Goal: Communication & Community: Answer question/provide support

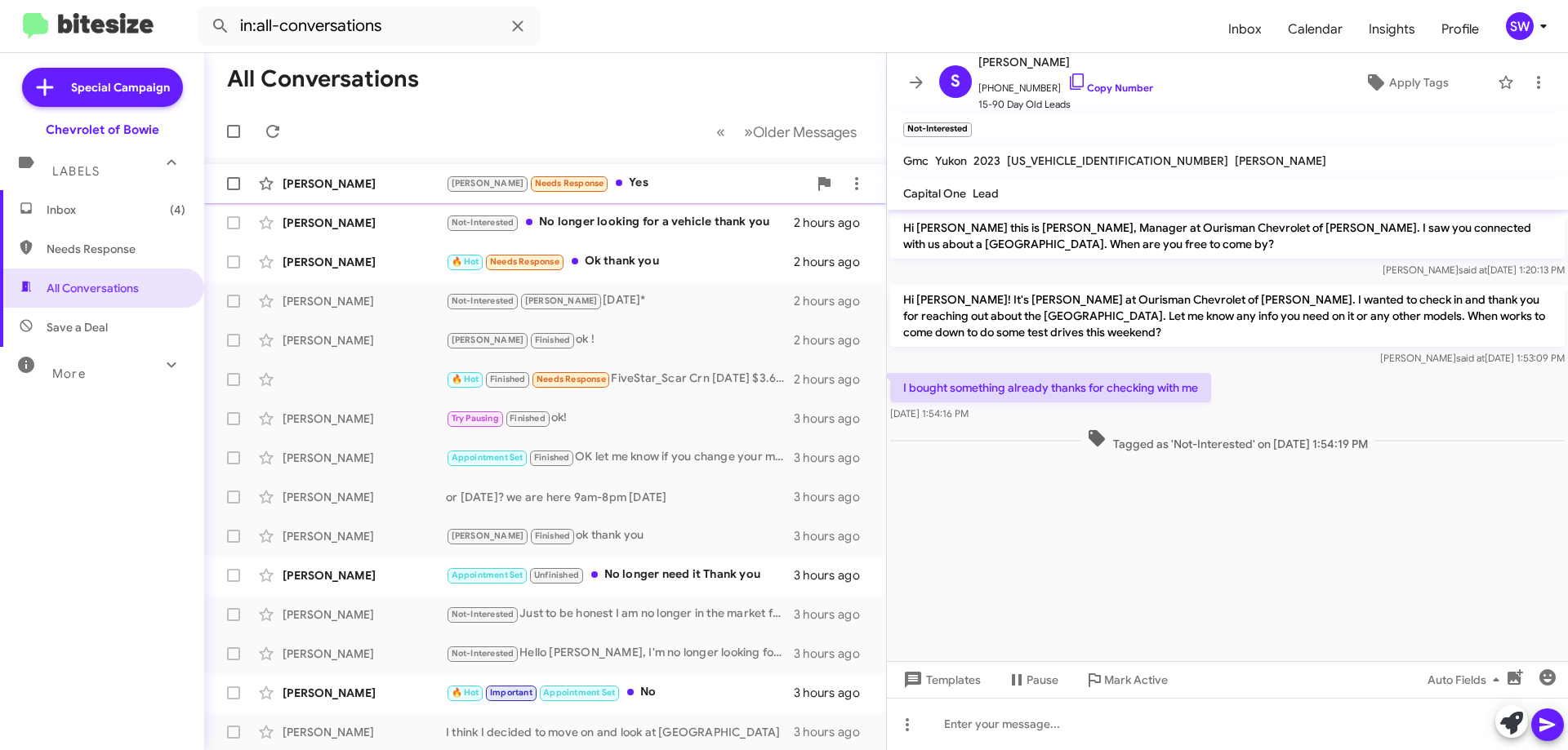
drag, startPoint x: 607, startPoint y: 208, endPoint x: 787, endPoint y: 192, distance: 180.7
click at [608, 210] on div "[PERSON_NAME] Not-Interested No longer looking for a vehicle thank you 2 hours …" at bounding box center [544, 223] width 656 height 32
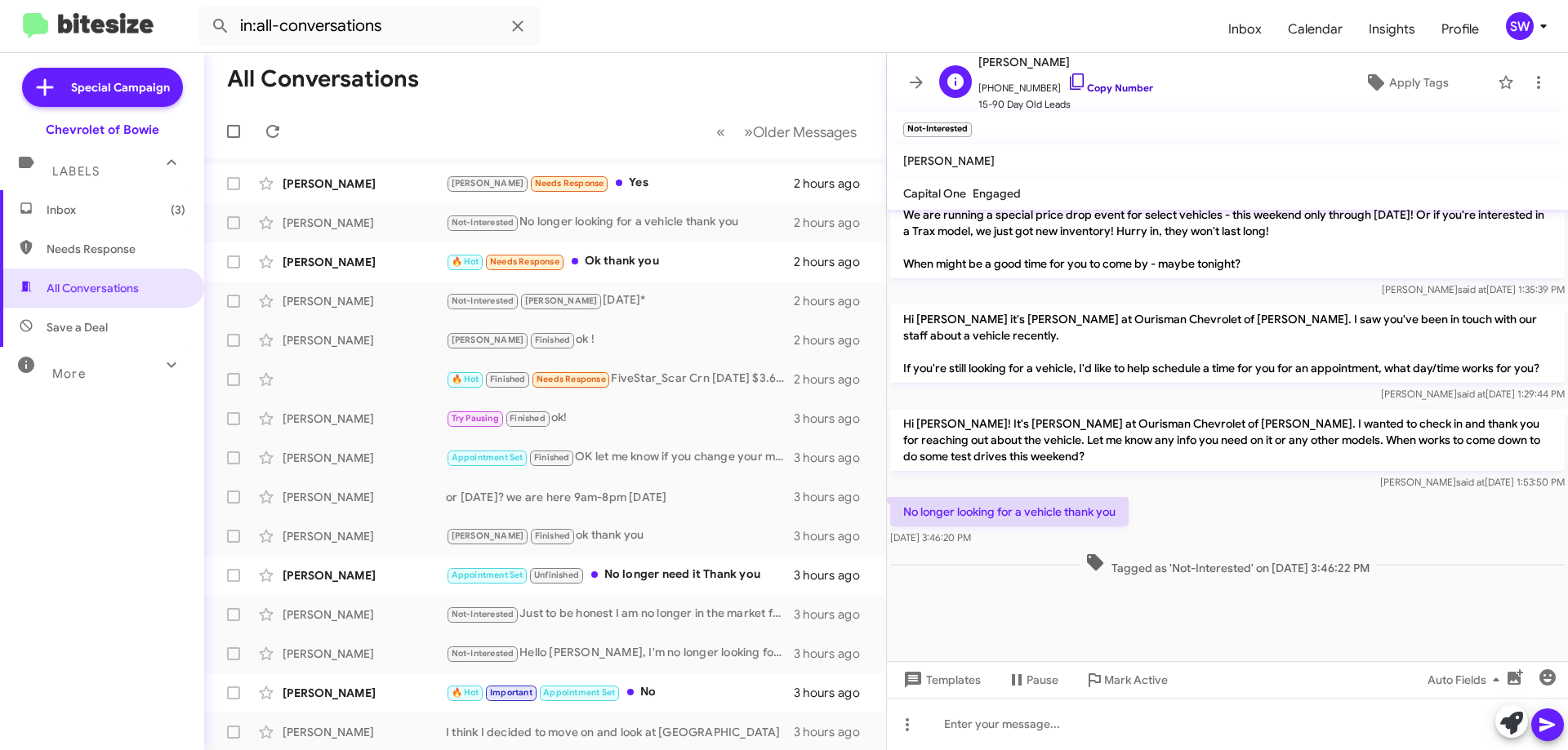
click at [1067, 74] on icon at bounding box center [1077, 82] width 20 height 20
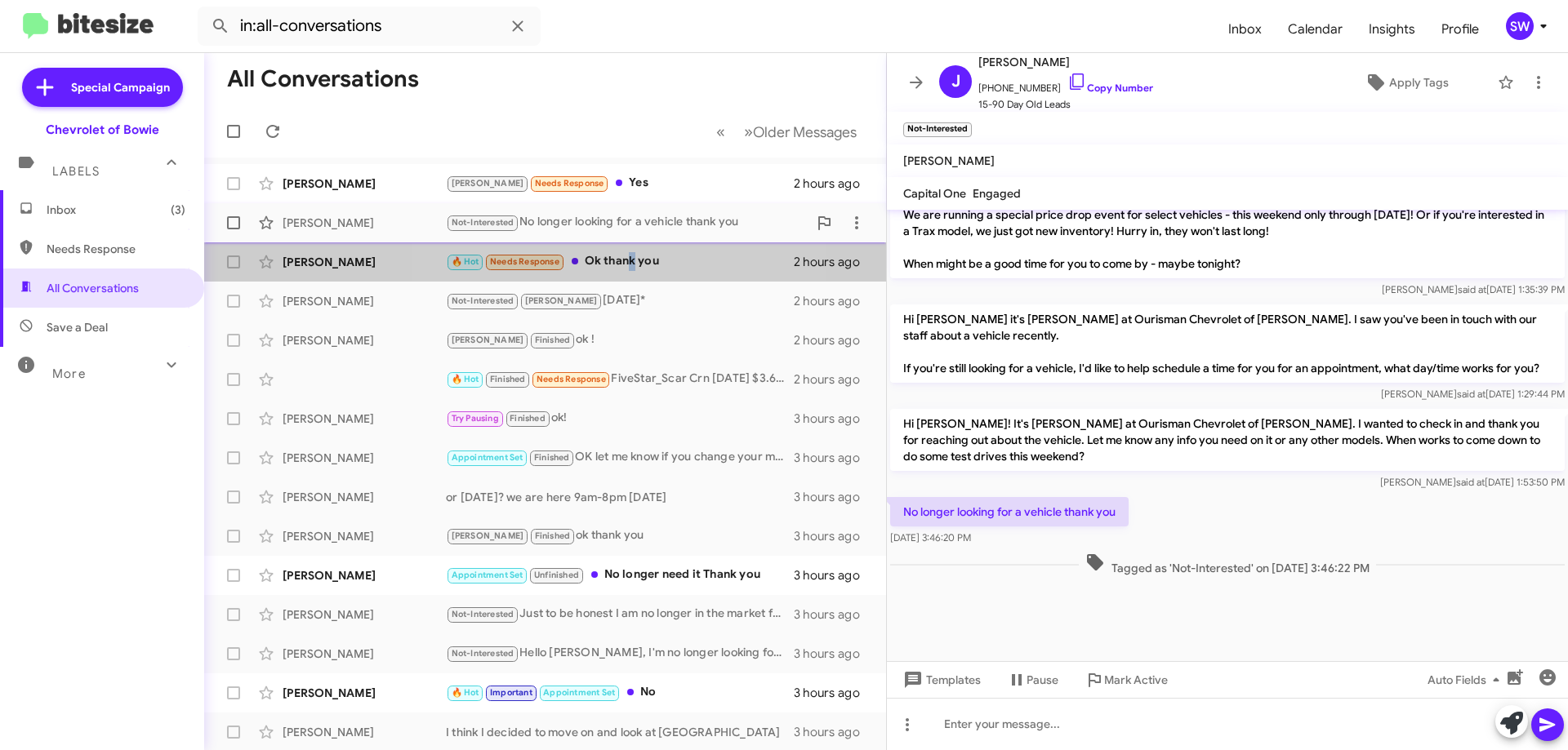
drag, startPoint x: 628, startPoint y: 270, endPoint x: 624, endPoint y: 226, distance: 44.2
click at [628, 270] on div "🔥 Hot Needs Response Ok thank you" at bounding box center [620, 261] width 348 height 19
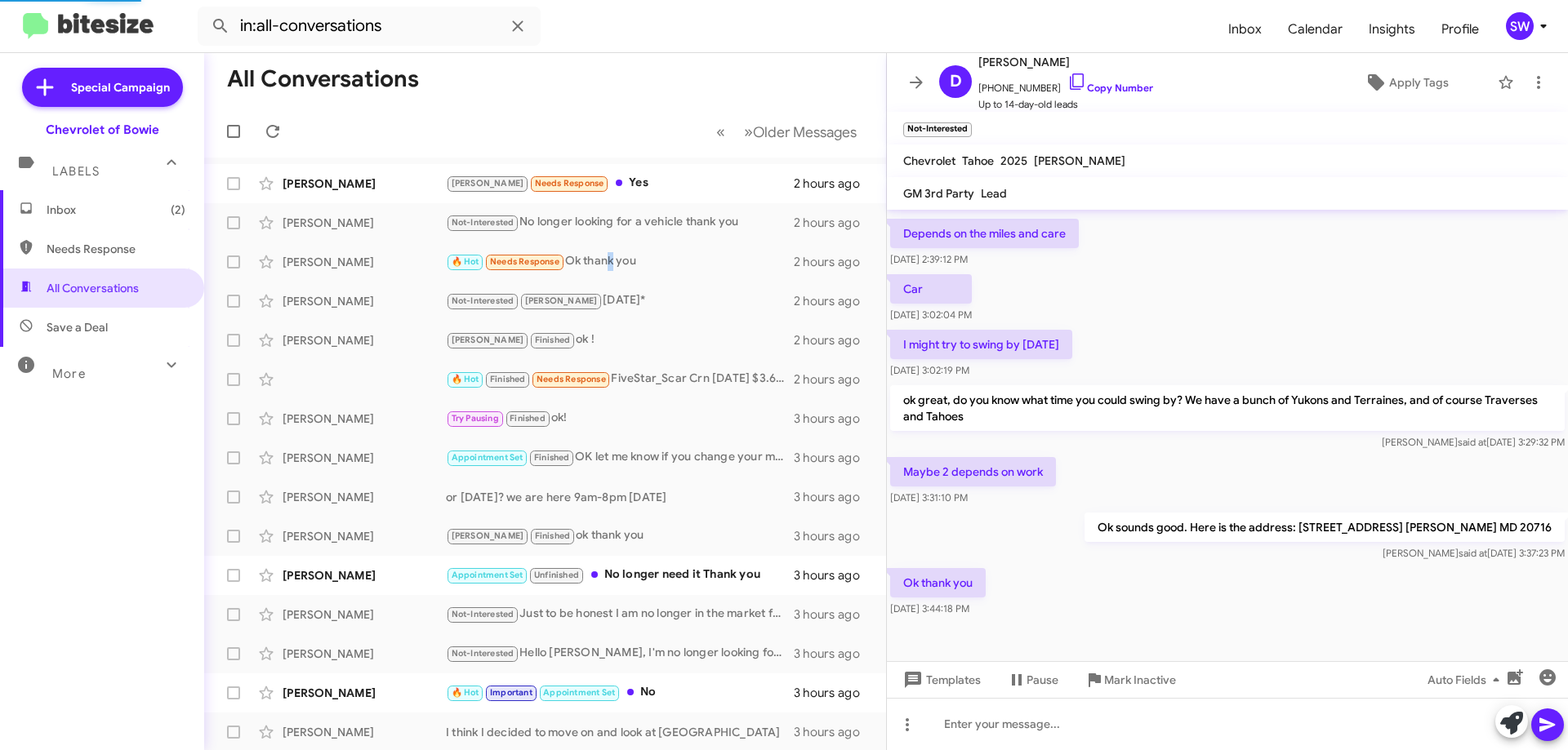
scroll to position [193, 0]
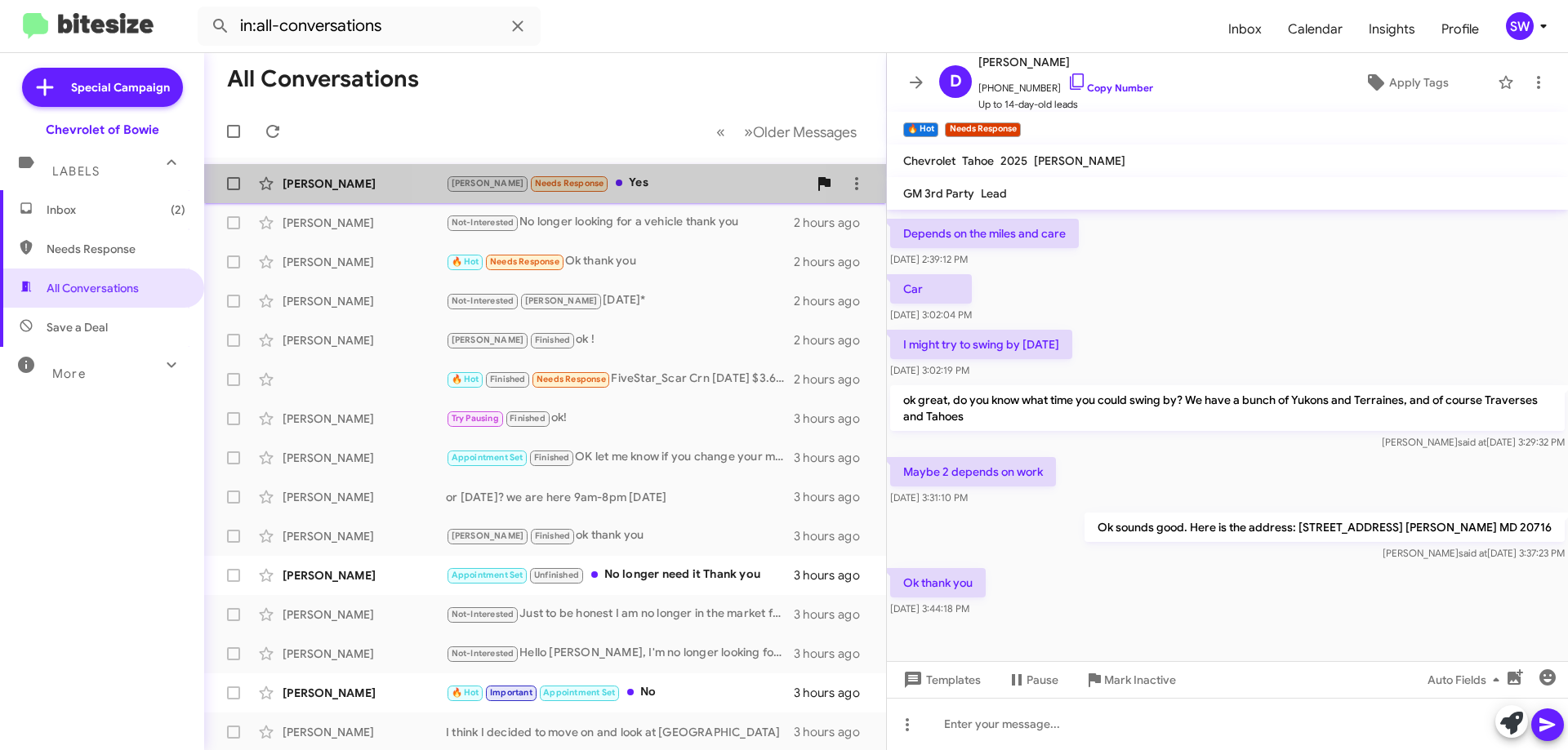
drag, startPoint x: 584, startPoint y: 176, endPoint x: 815, endPoint y: 177, distance: 231.0
click at [585, 178] on div "[PERSON_NAME] Needs Response Yes" at bounding box center [627, 183] width 362 height 19
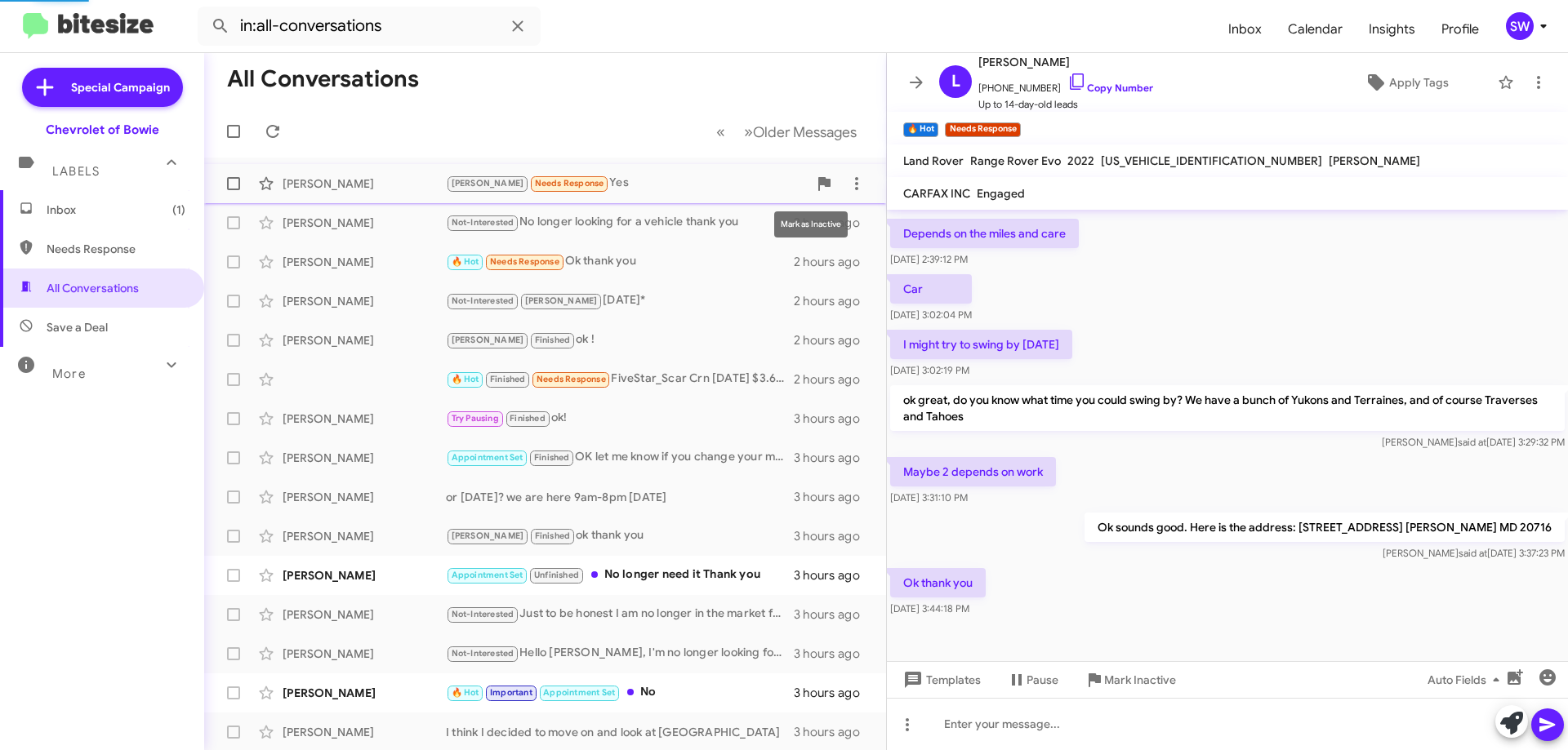
scroll to position [272, 0]
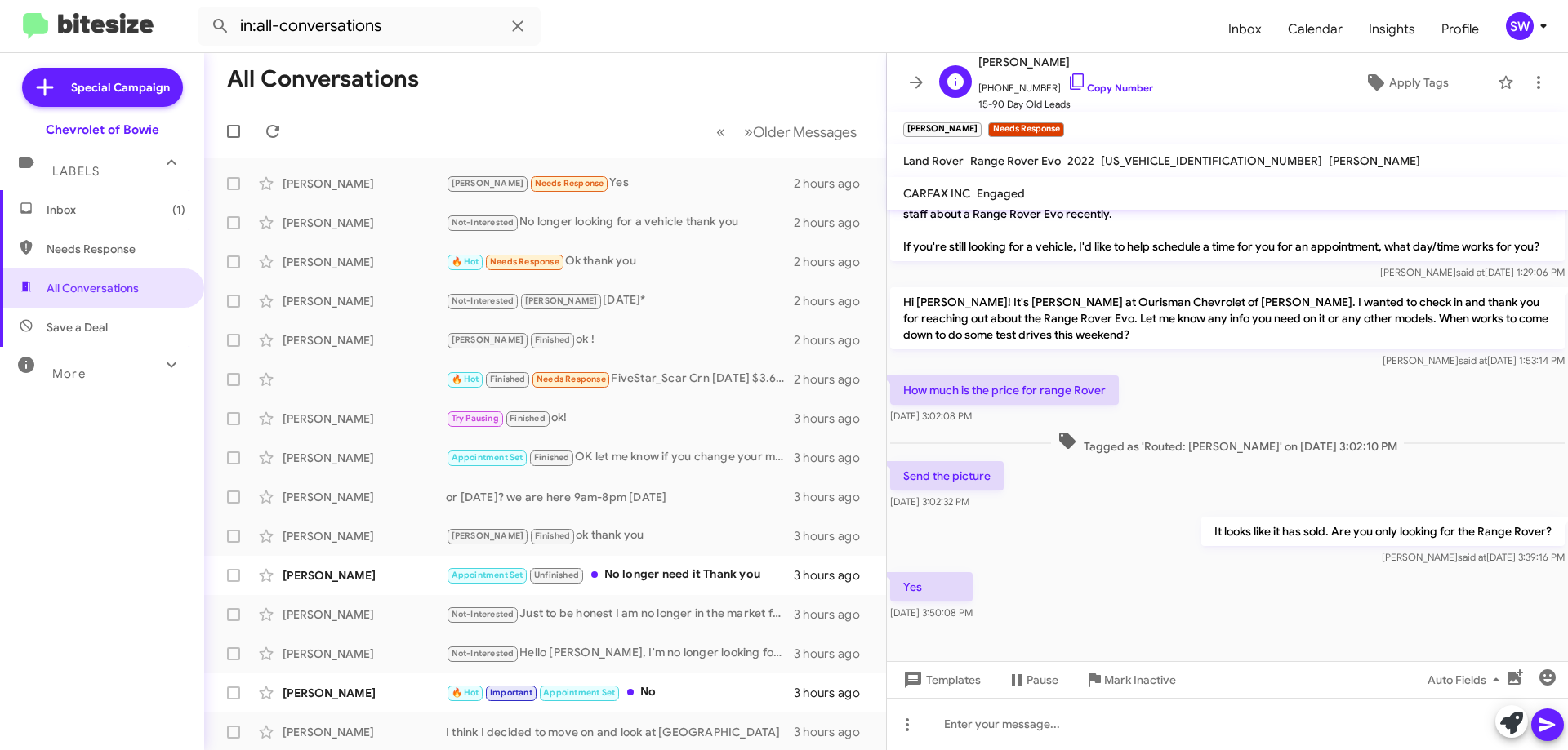
drag, startPoint x: 1112, startPoint y: 674, endPoint x: 1082, endPoint y: 78, distance: 596.8
click at [1082, 78] on div "[PERSON_NAME] [PHONE_NUMBER] Copy Number 15-90 Day Old Leads Apply Tags [PERSON…" at bounding box center [1227, 401] width 681 height 697
click at [1067, 87] on icon at bounding box center [1077, 82] width 20 height 20
drag, startPoint x: 1117, startPoint y: 684, endPoint x: 1128, endPoint y: 678, distance: 12.5
click at [1118, 685] on span "Mark Inactive" at bounding box center [1140, 680] width 72 height 30
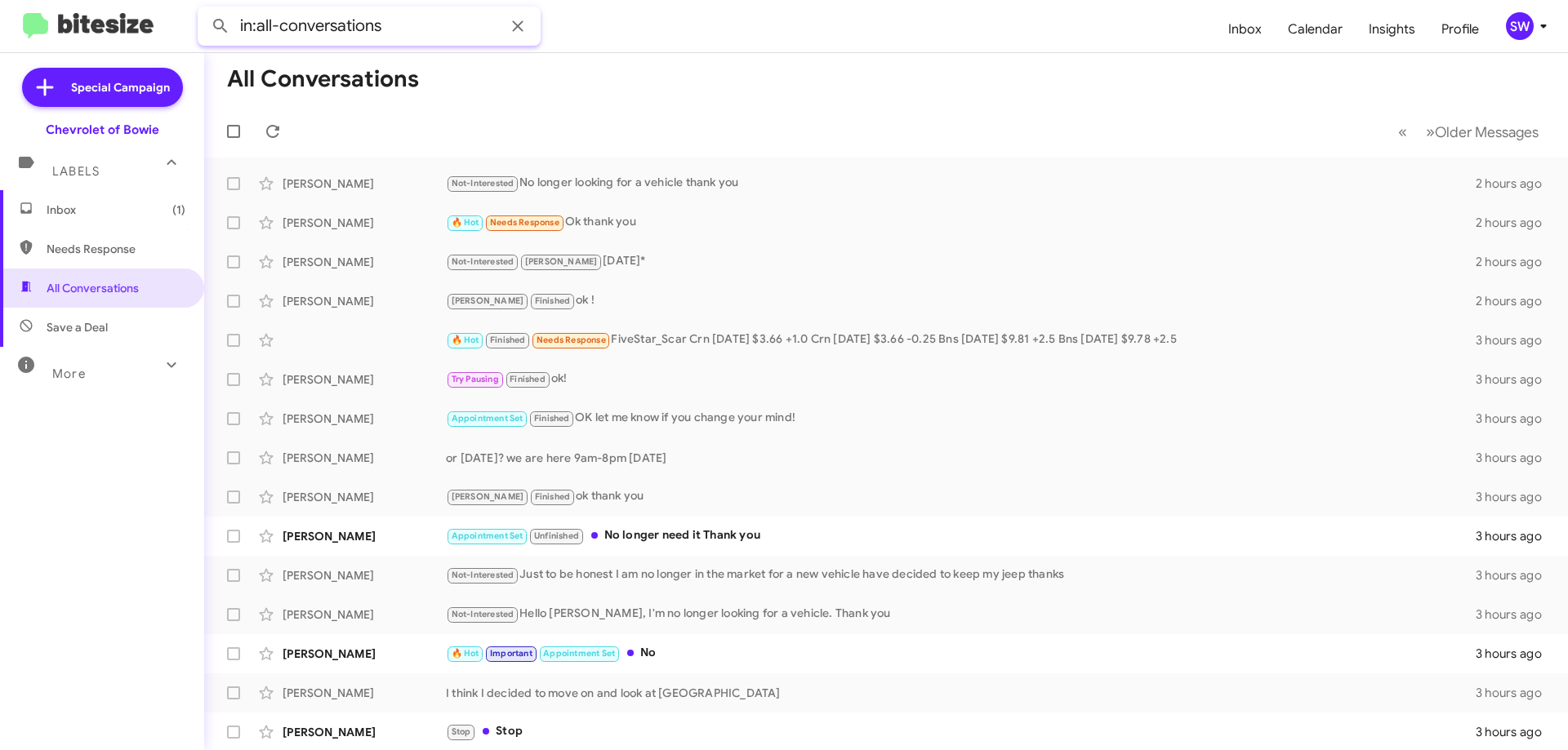
click at [427, 22] on input "in:all-conversations" at bounding box center [369, 26] width 343 height 40
click at [204, 10] on button at bounding box center [220, 26] width 32 height 32
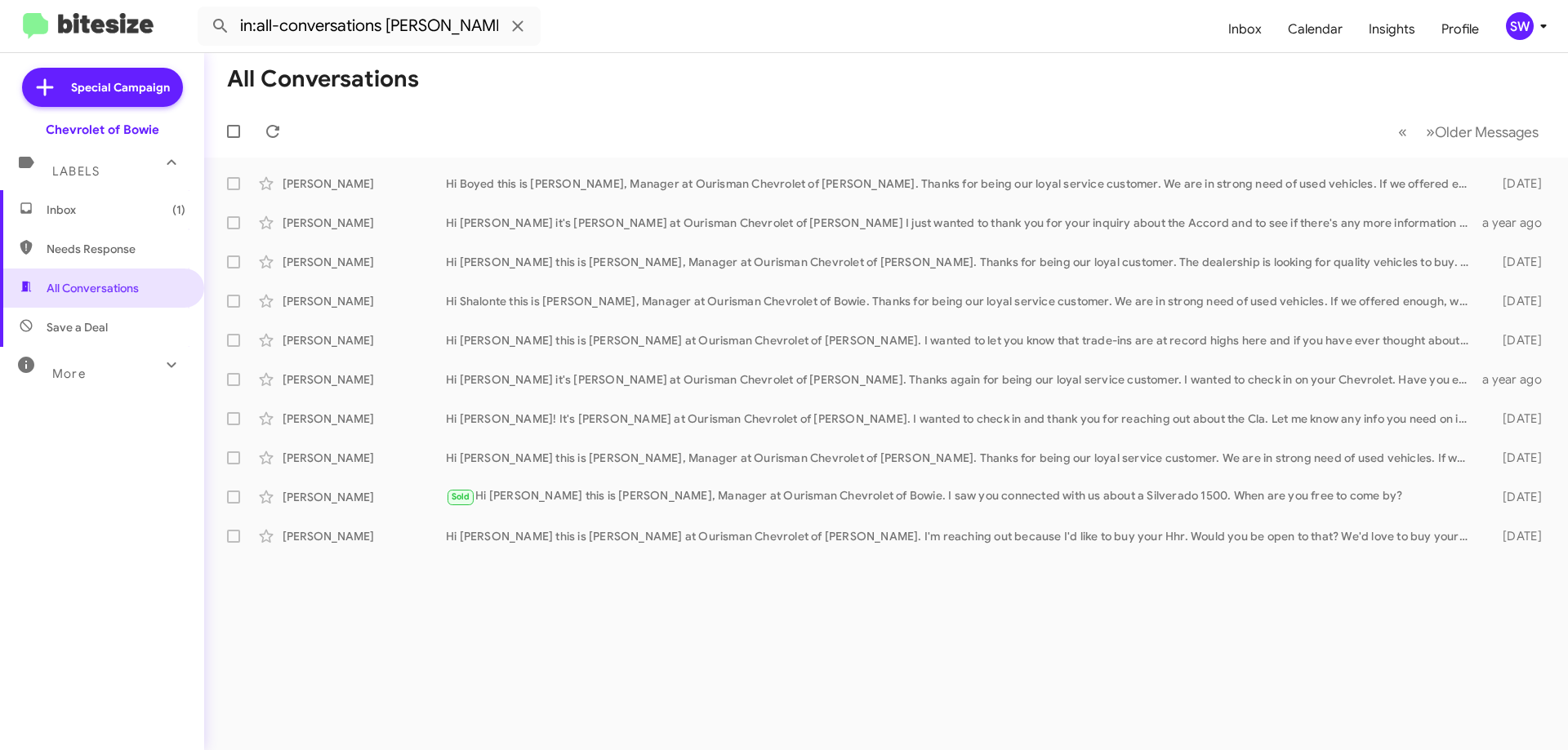
click at [76, 373] on span "More" at bounding box center [68, 374] width 33 height 14
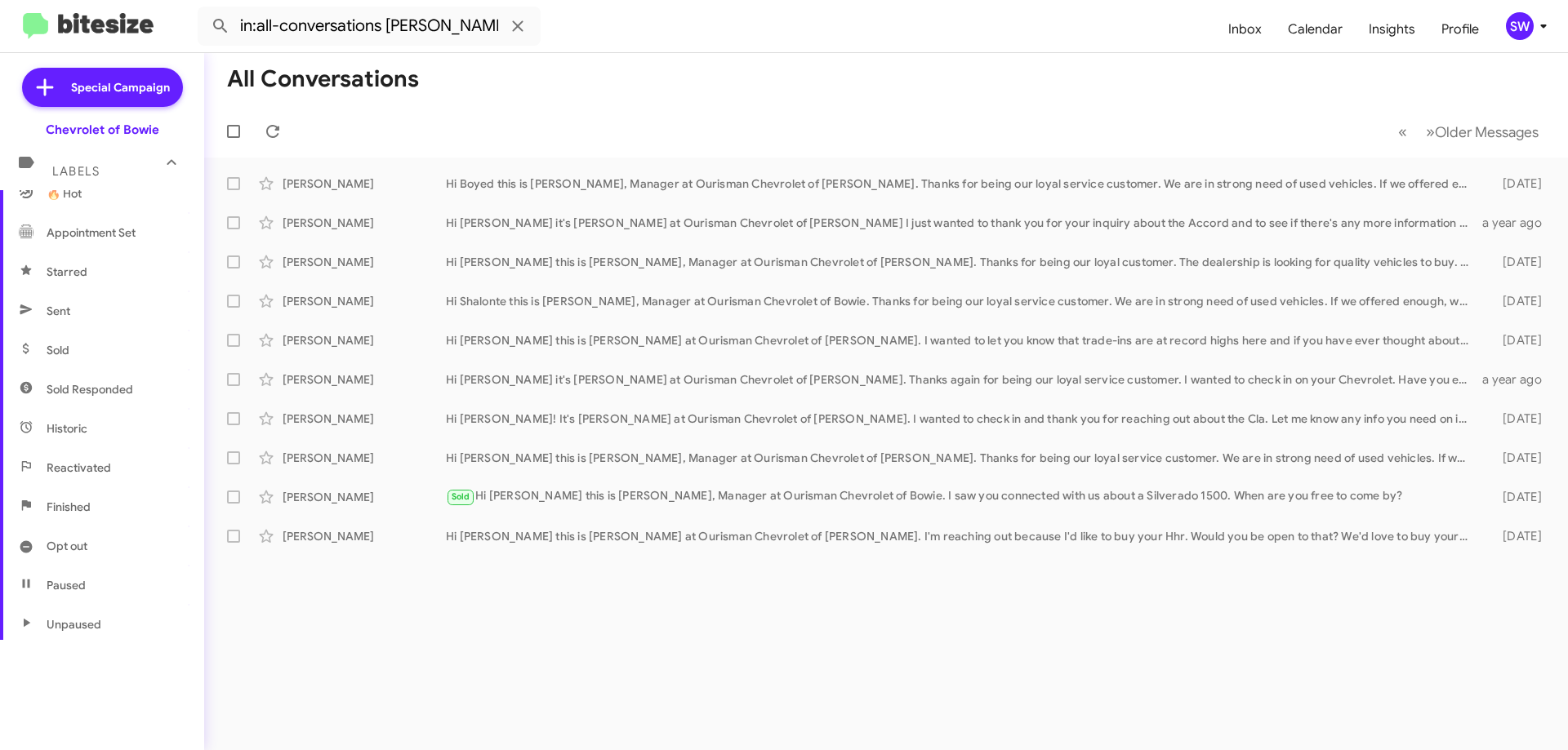
scroll to position [321, 0]
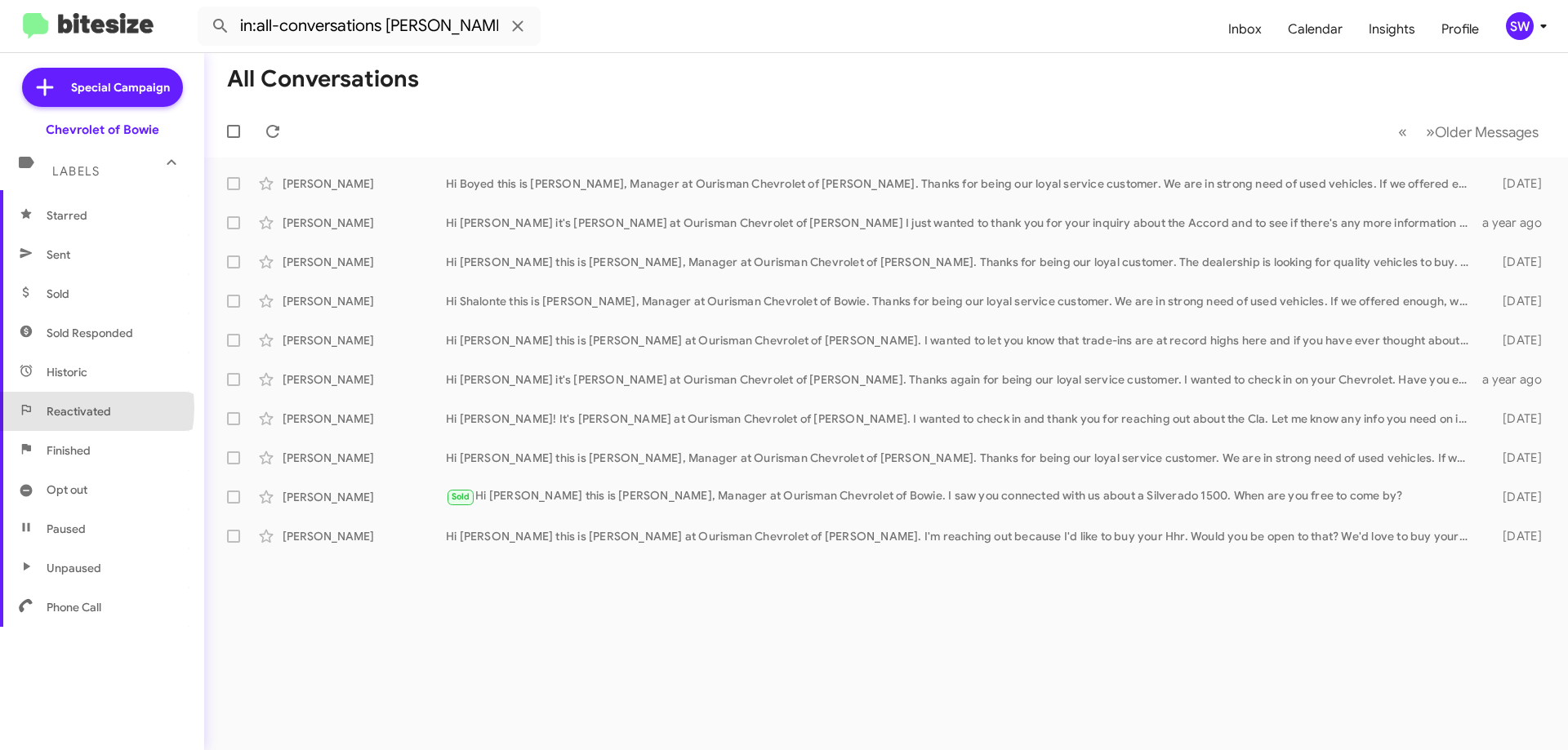
click at [71, 408] on span "Reactivated" at bounding box center [79, 411] width 65 height 16
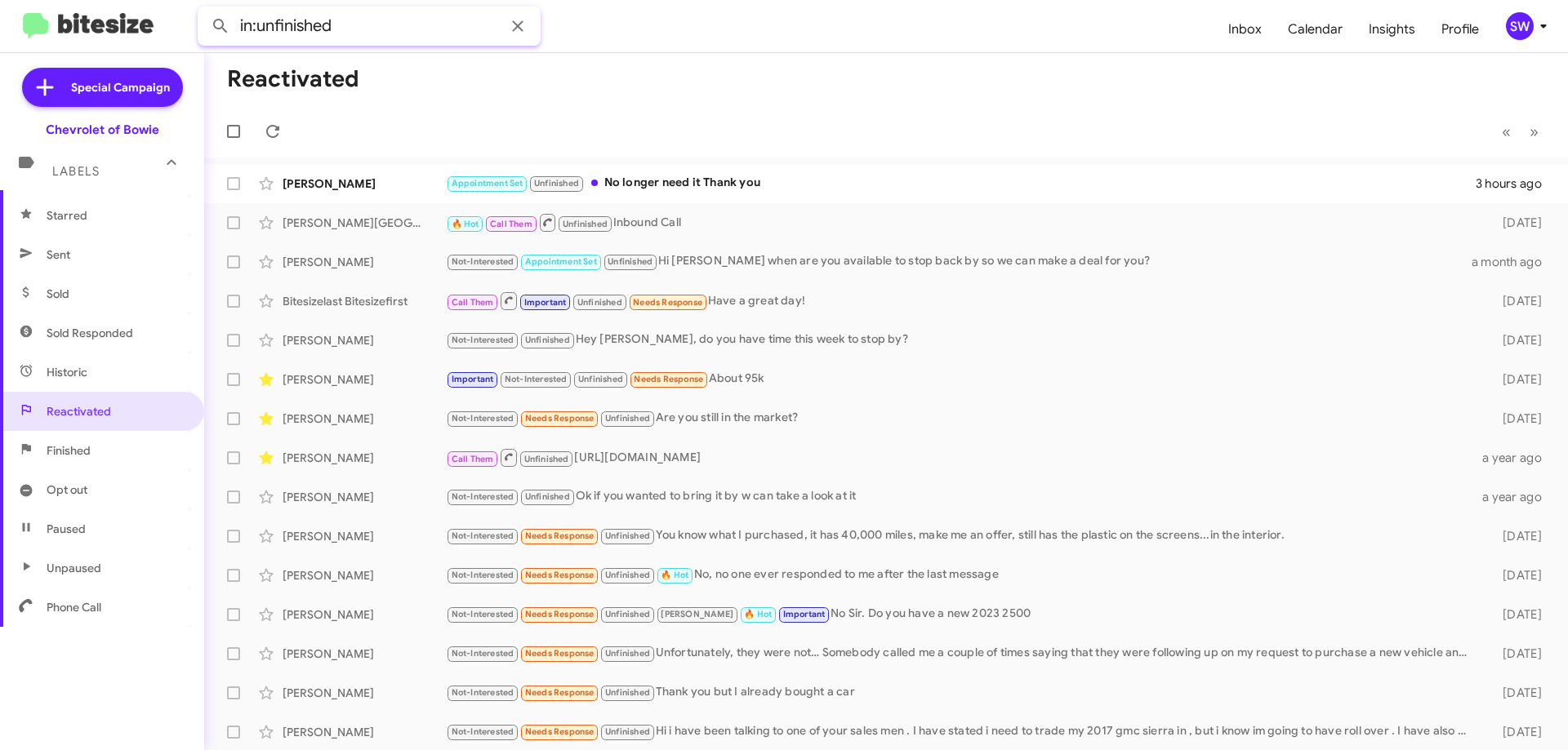
paste input "[PERSON_NAME]"
click at [204, 10] on button at bounding box center [220, 26] width 32 height 32
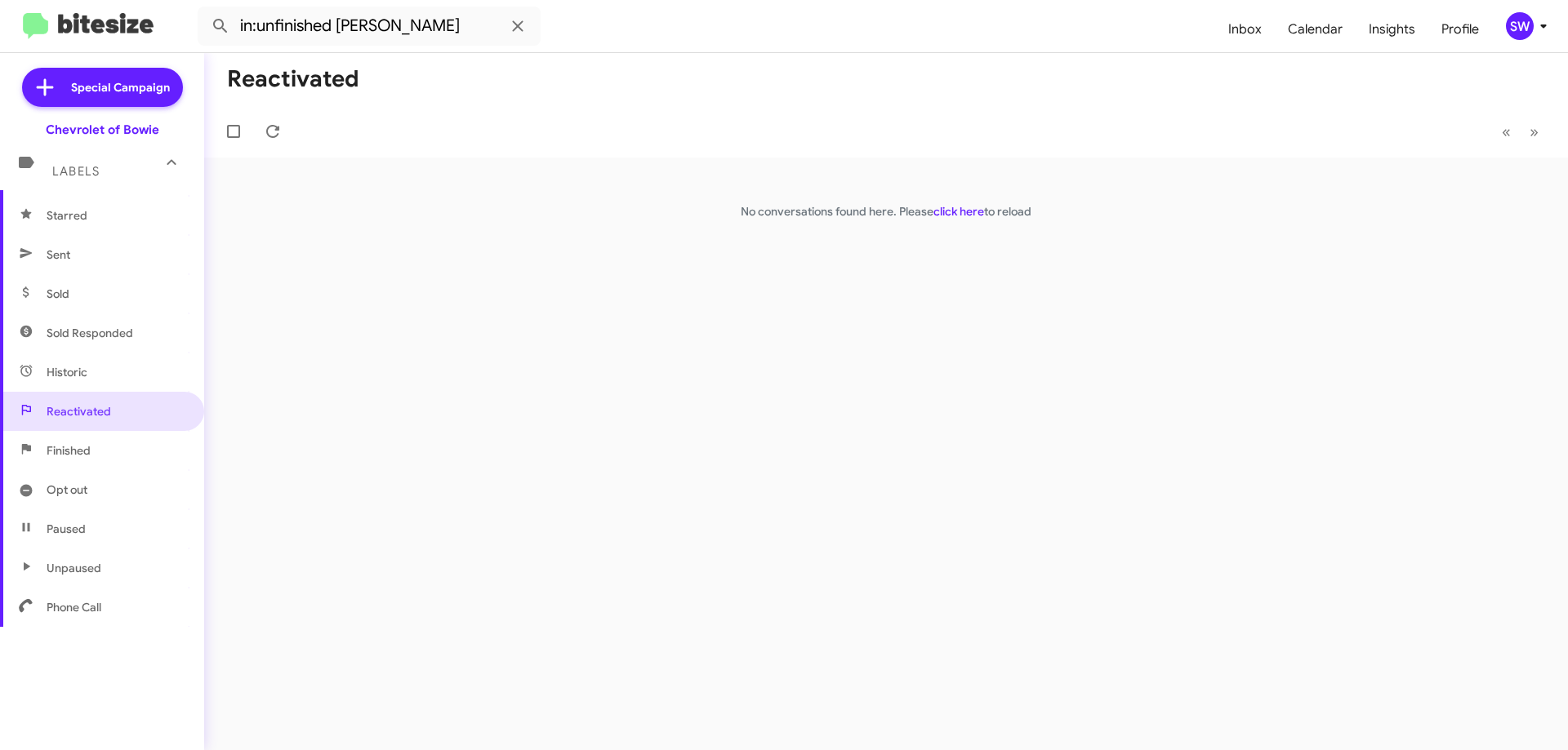
click at [70, 442] on span "Finished" at bounding box center [68, 451] width 44 height 16
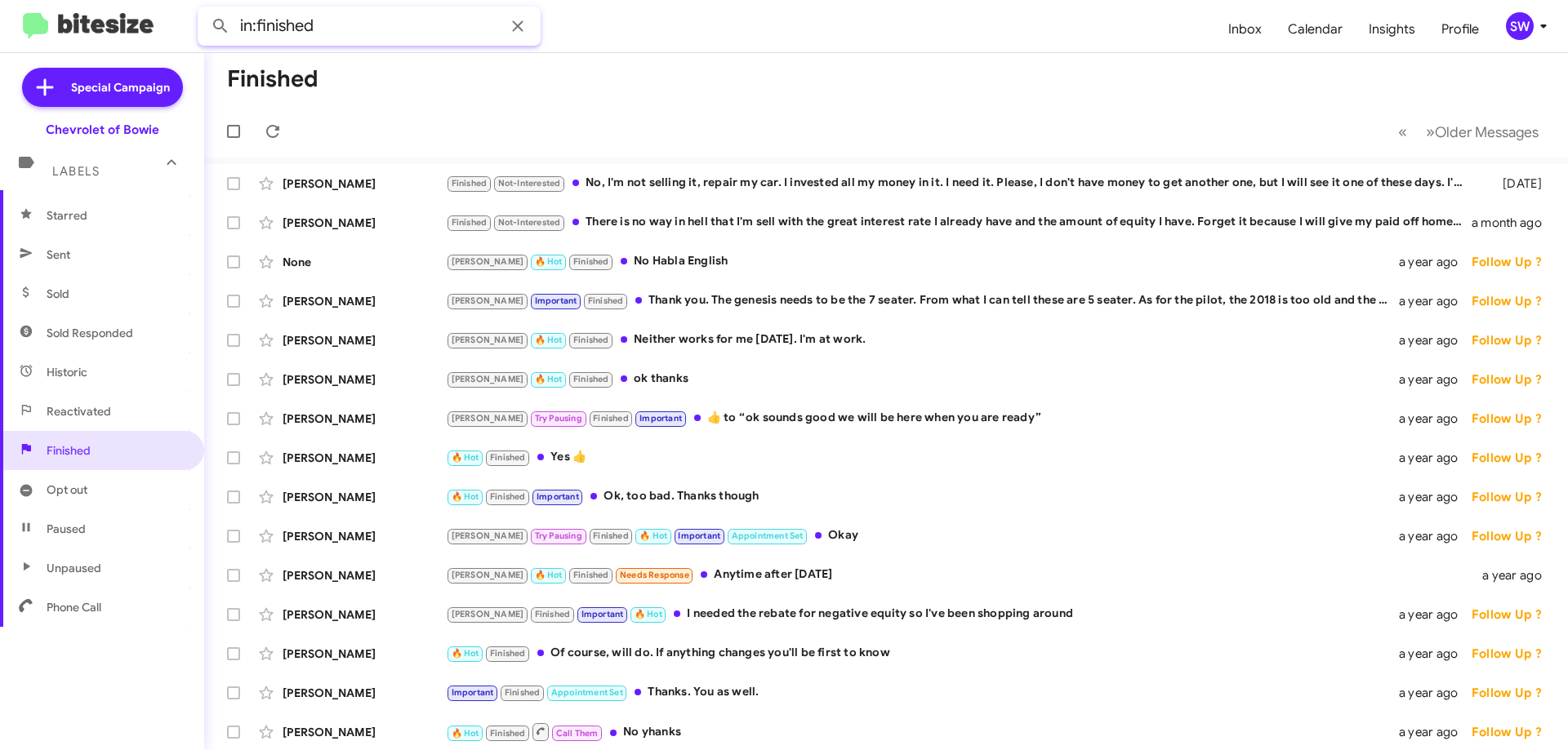
paste input "[PERSON_NAME]"
click at [204, 10] on button at bounding box center [220, 26] width 32 height 32
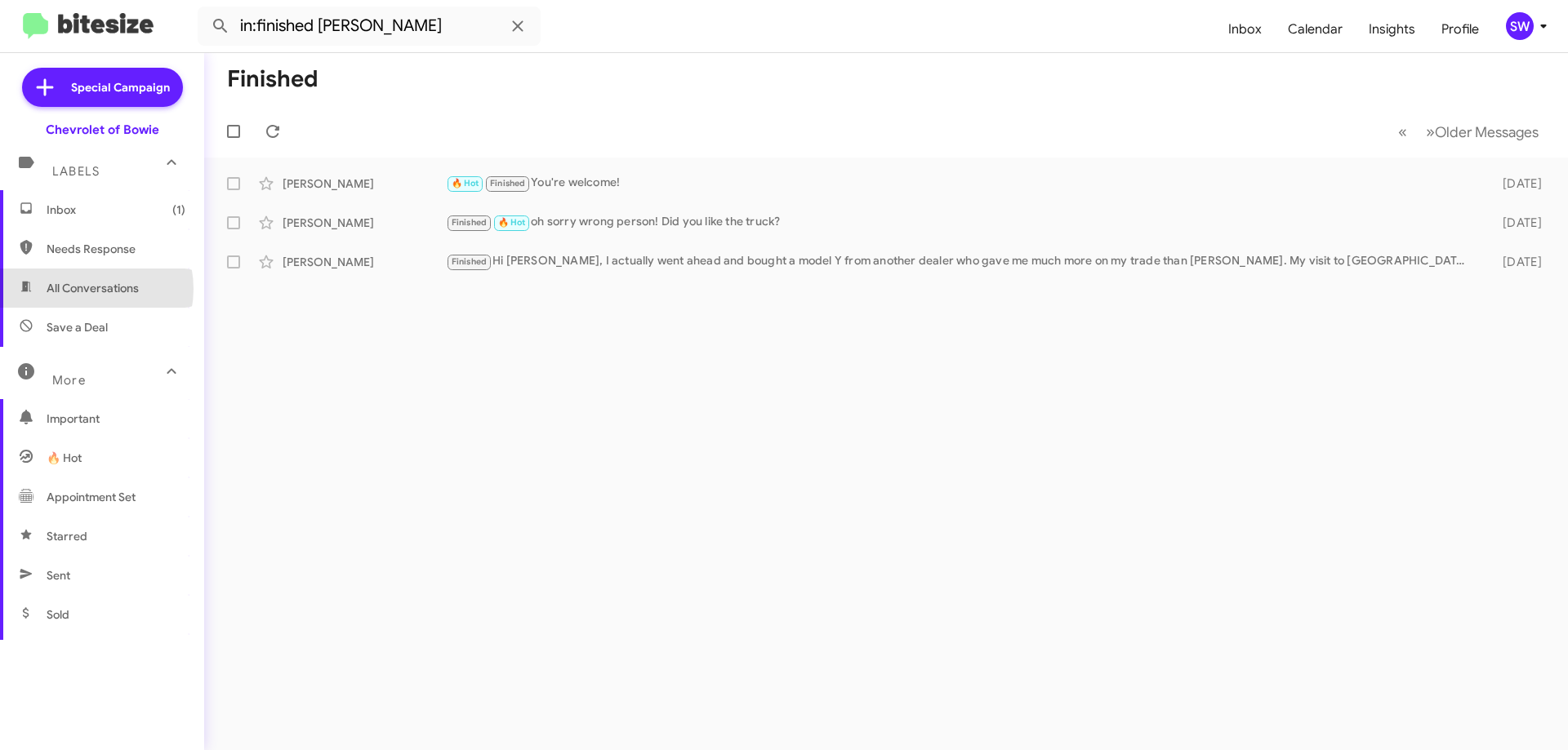
click at [82, 288] on span "All Conversations" at bounding box center [93, 288] width 93 height 16
type input "in:all-conversations"
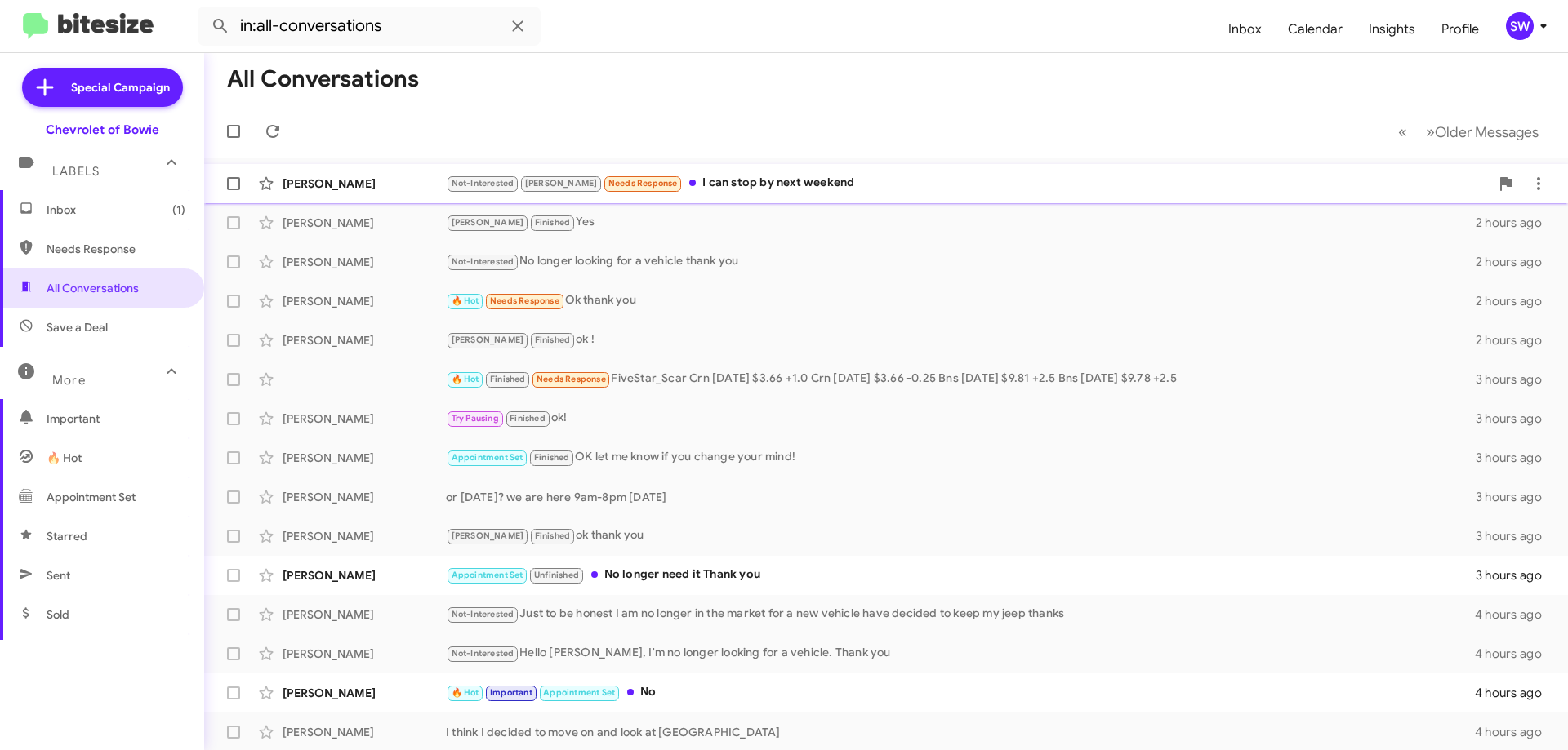
drag, startPoint x: 446, startPoint y: 21, endPoint x: 742, endPoint y: 183, distance: 337.4
click at [750, 181] on div "Not-Interested [PERSON_NAME] Needs Response I can stop by next weekend" at bounding box center [968, 183] width 1044 height 19
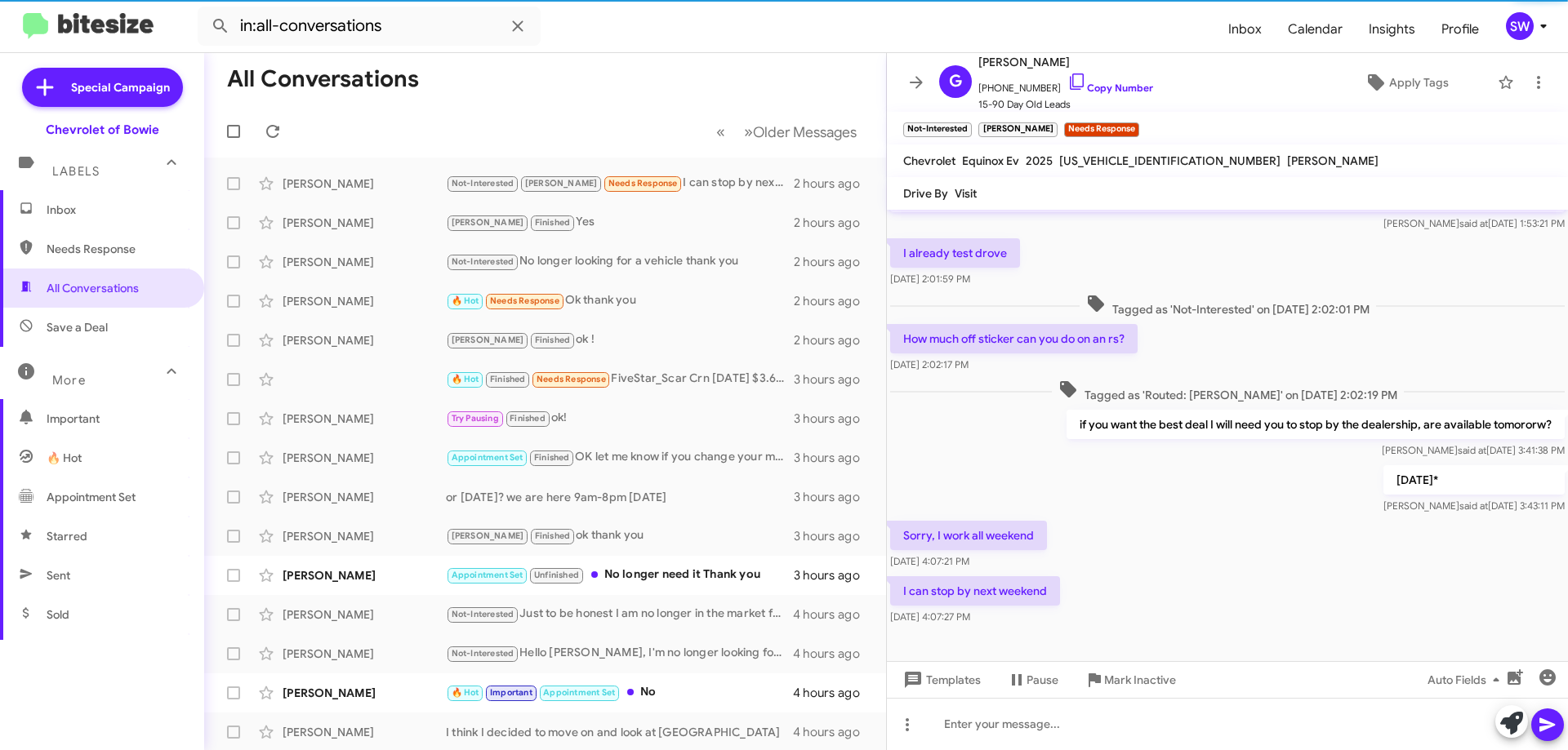
scroll to position [425, 0]
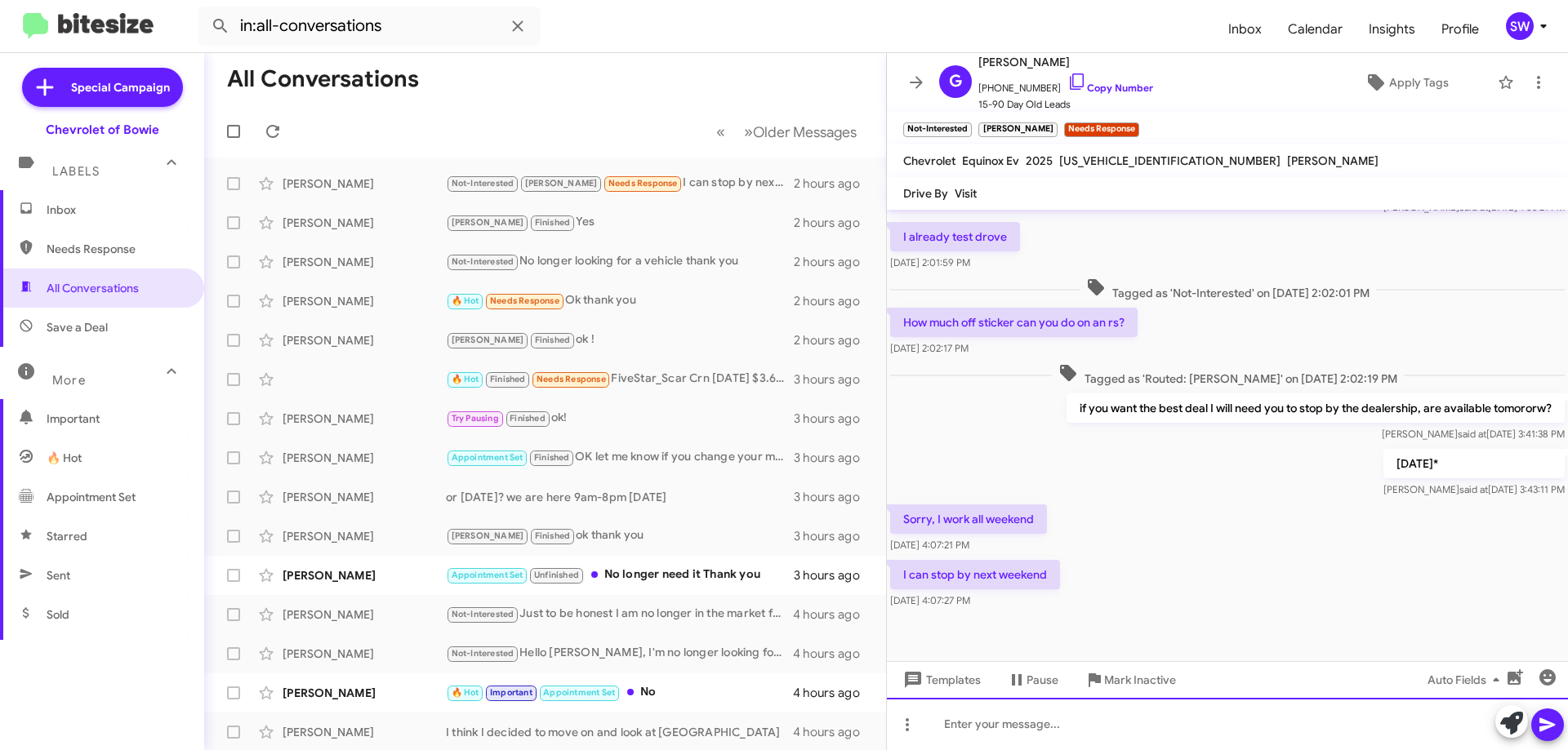
click at [1090, 711] on div at bounding box center [1227, 724] width 681 height 52
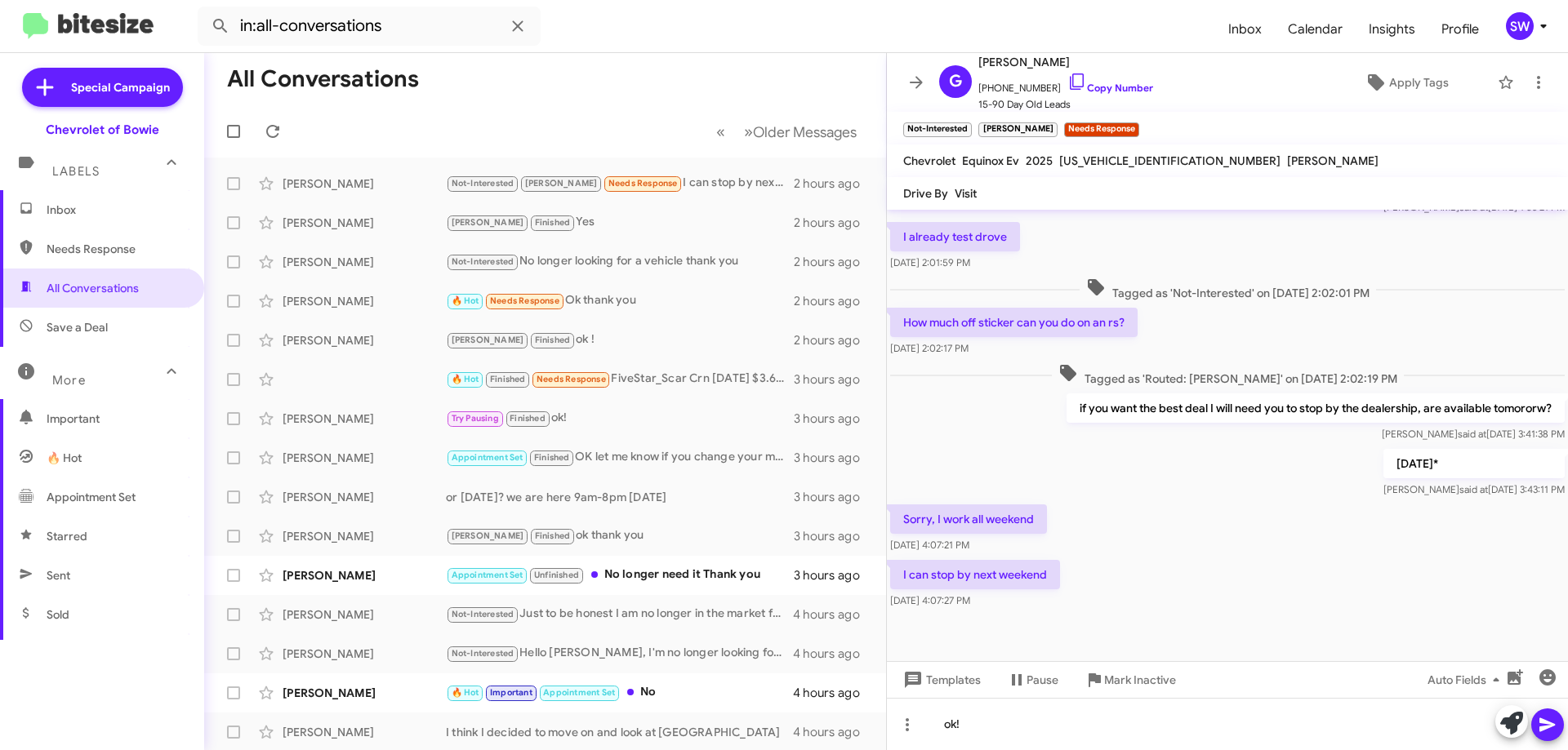
drag, startPoint x: 1552, startPoint y: 740, endPoint x: 1539, endPoint y: 719, distance: 24.7
click at [1552, 738] on span at bounding box center [1547, 725] width 20 height 32
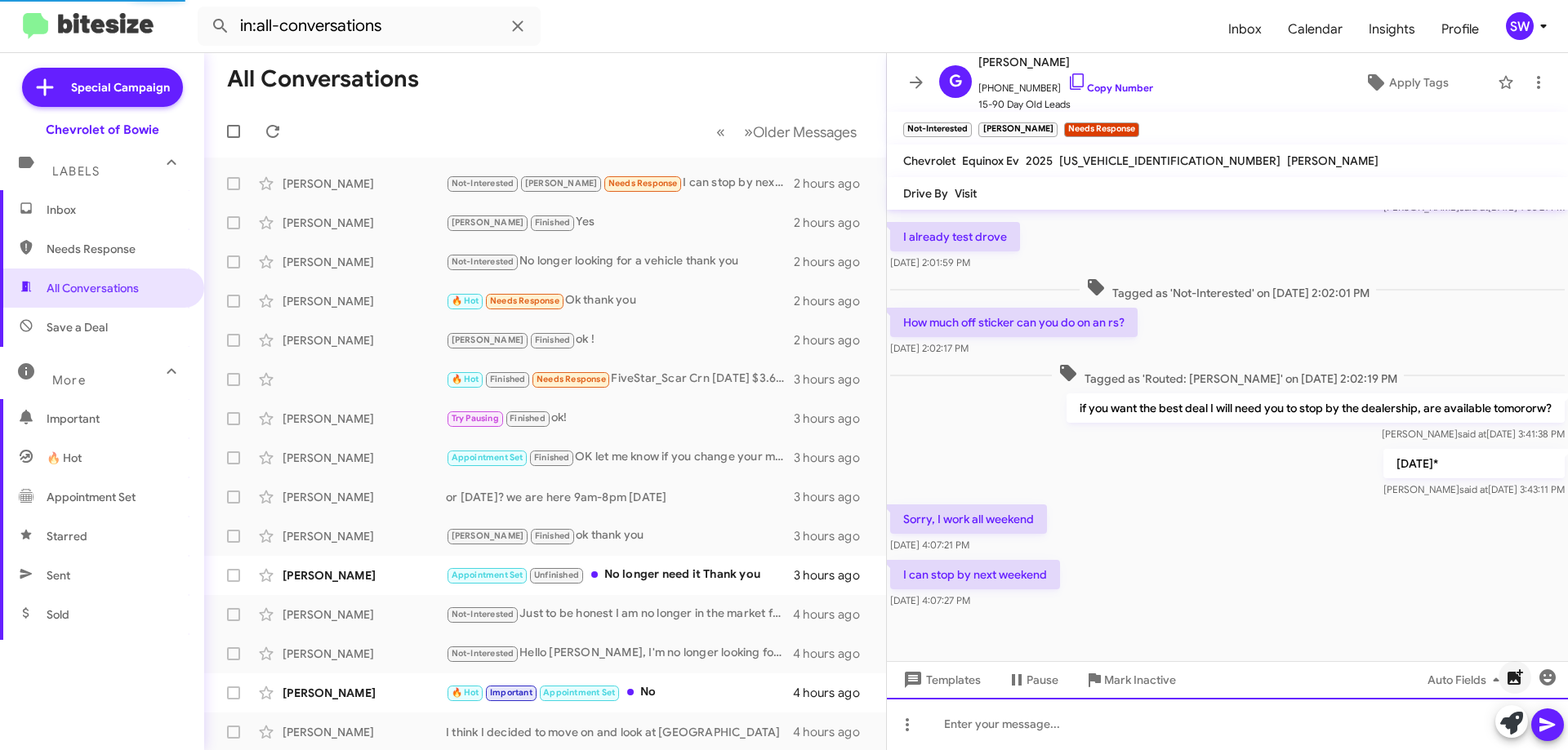
scroll to position [0, 0]
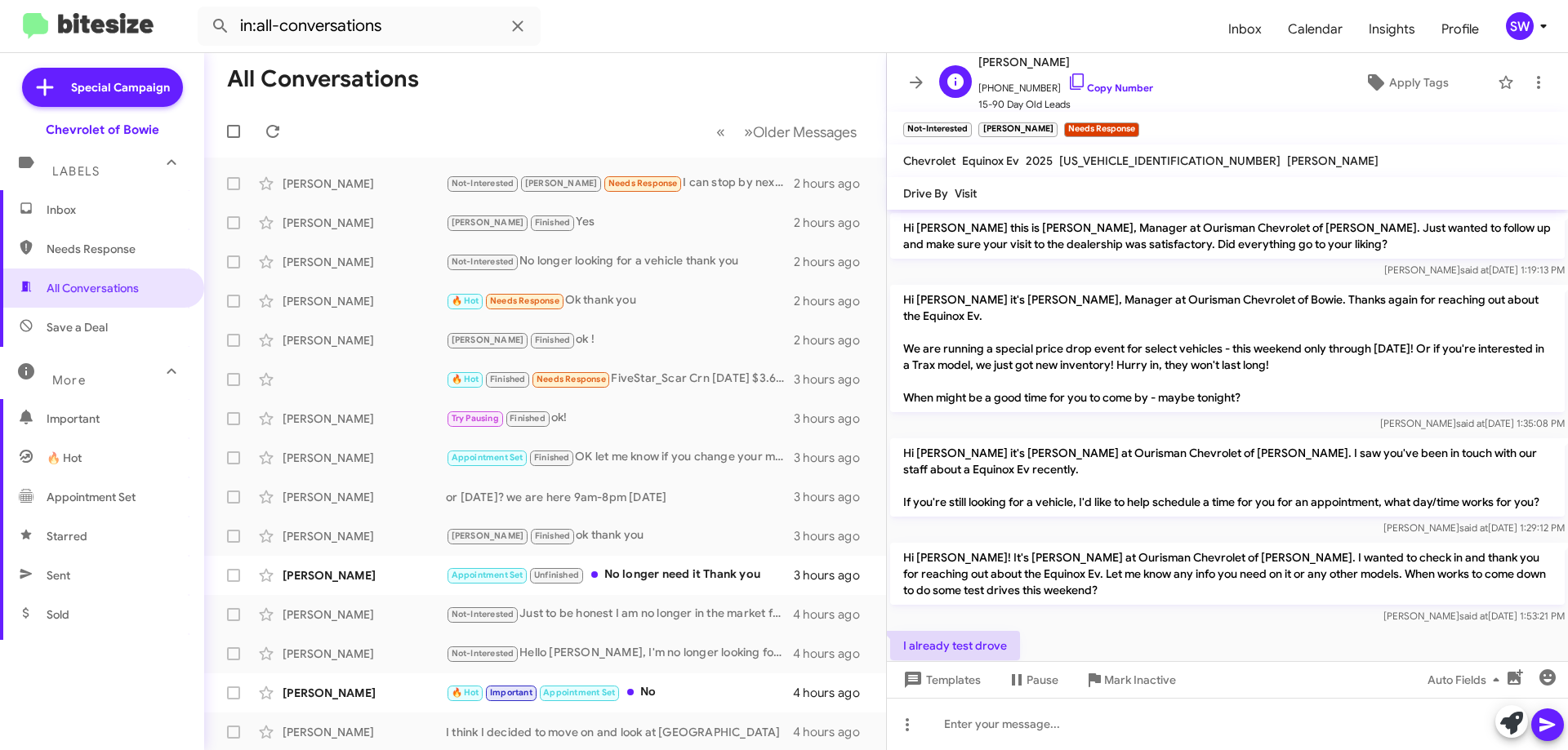
drag, startPoint x: 1064, startPoint y: 82, endPoint x: 1180, endPoint y: 73, distance: 116.3
click at [1070, 83] on icon at bounding box center [1076, 82] width 13 height 16
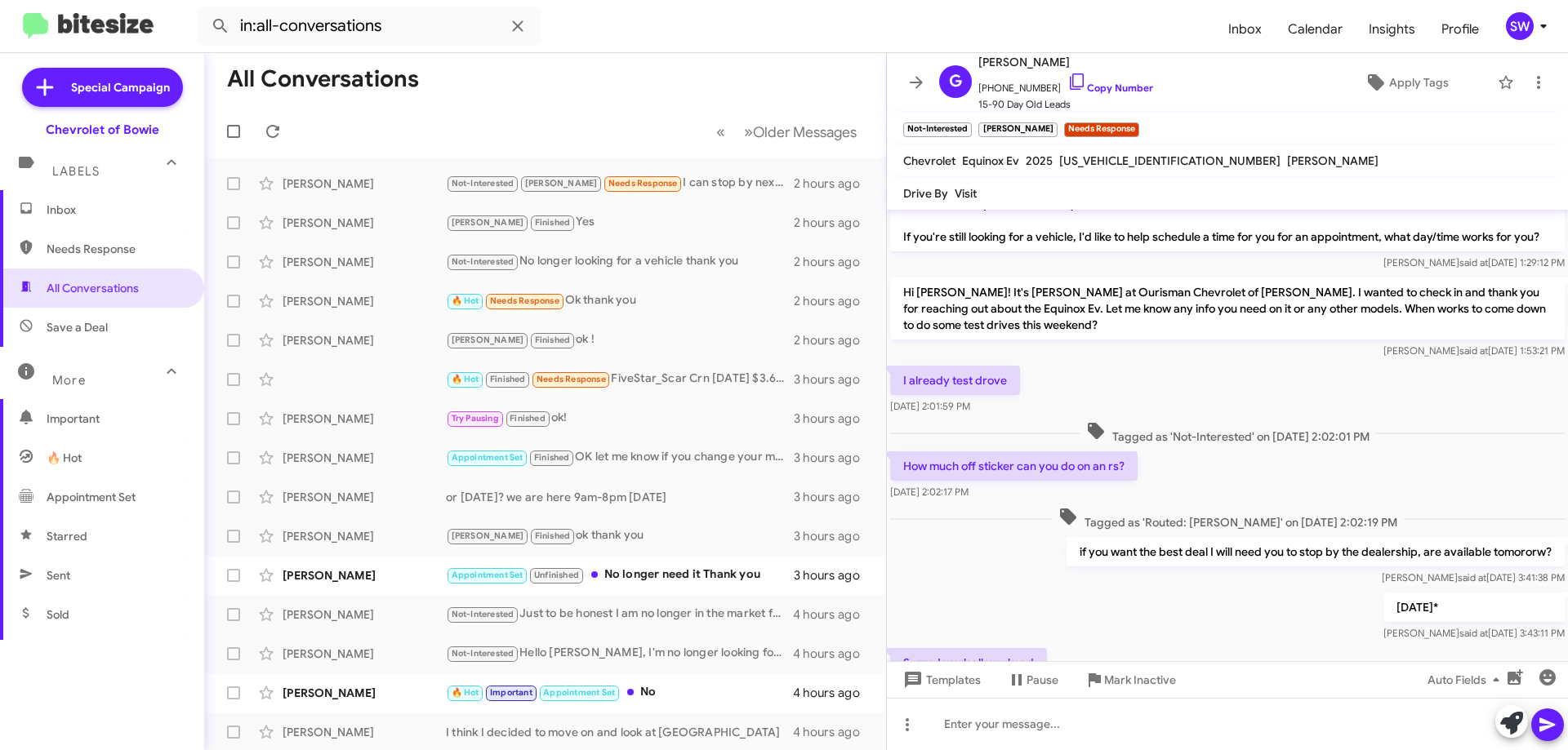
scroll to position [76, 0]
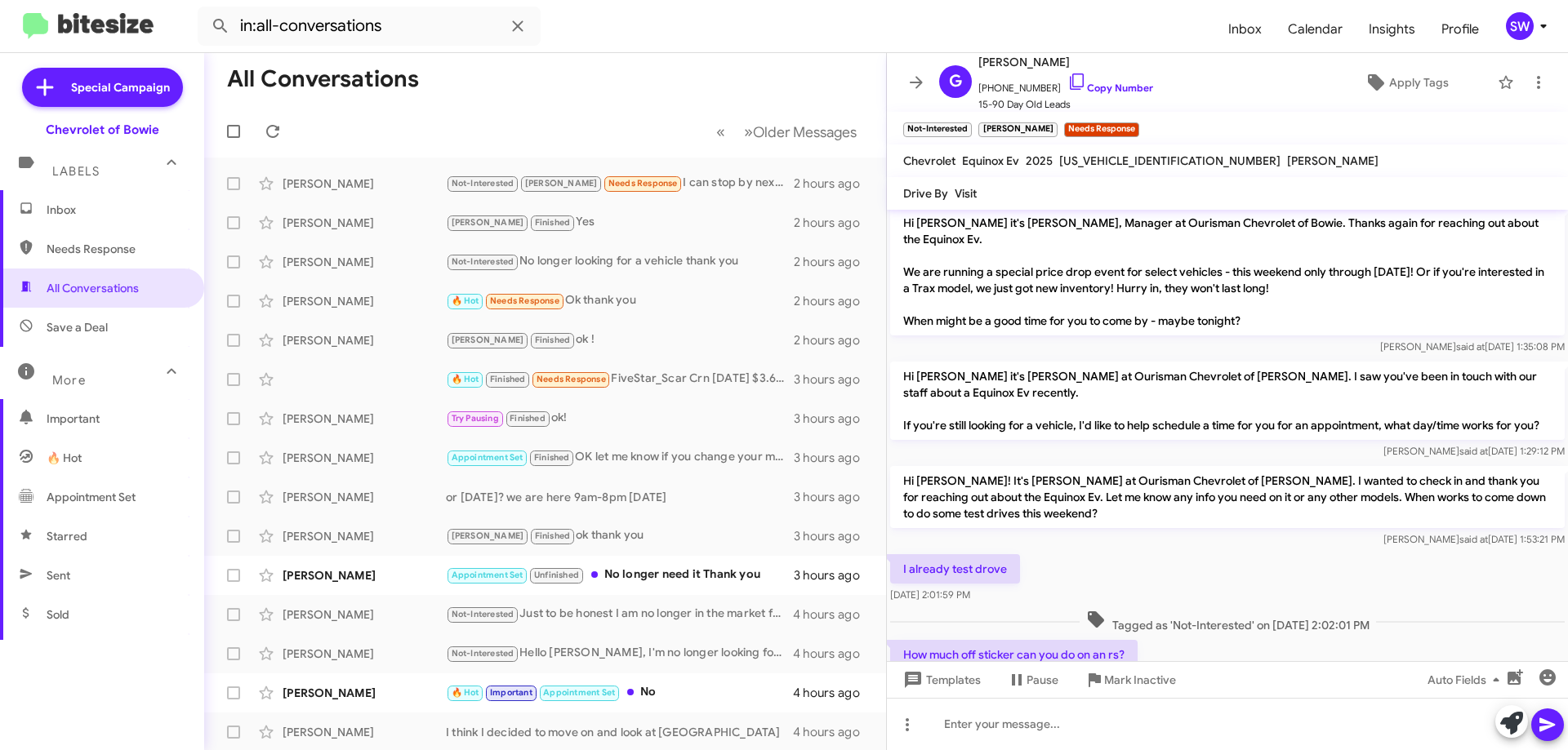
click at [79, 213] on span "Inbox" at bounding box center [116, 210] width 139 height 16
